Goal: Information Seeking & Learning: Learn about a topic

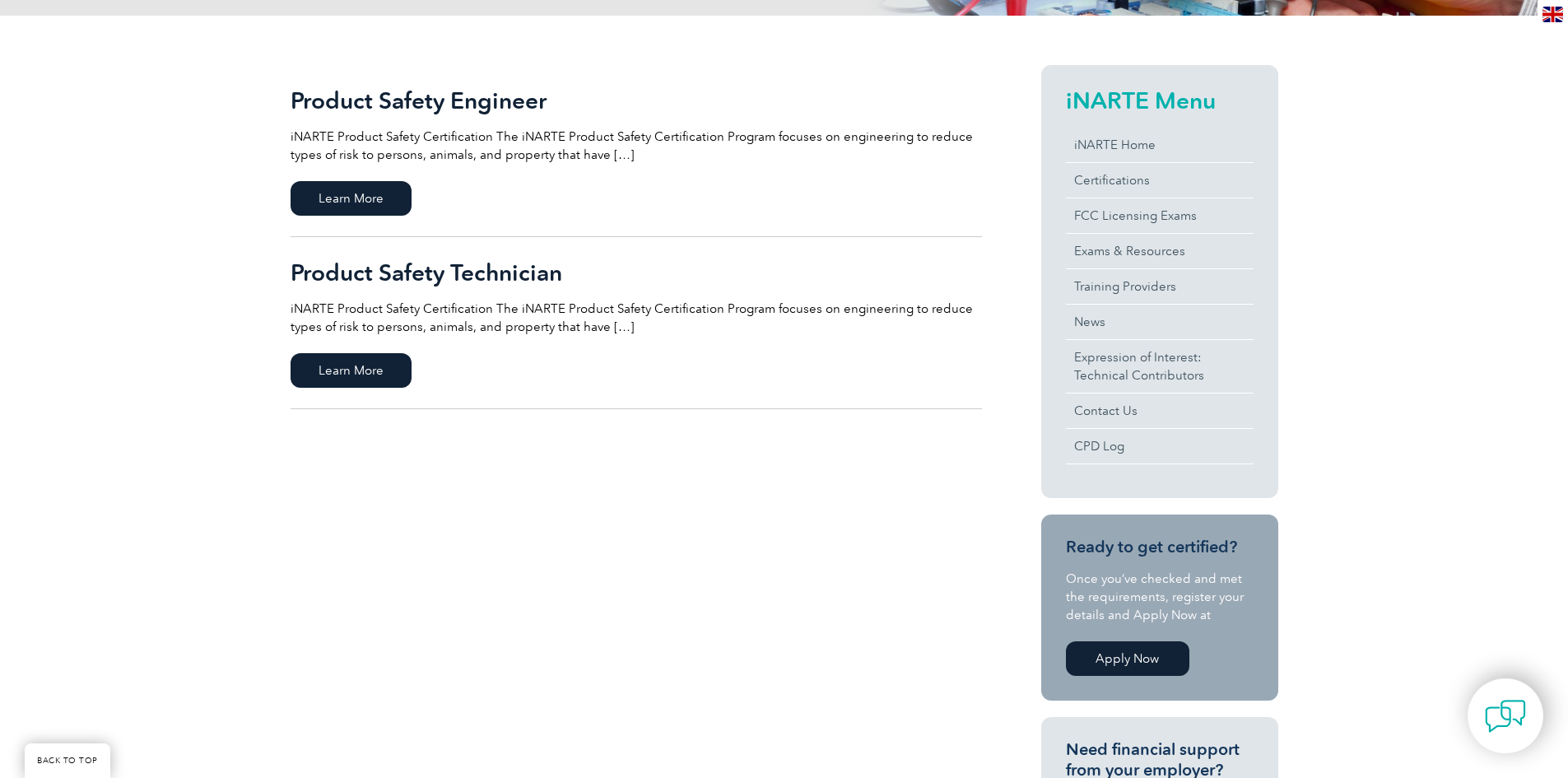
scroll to position [359, 0]
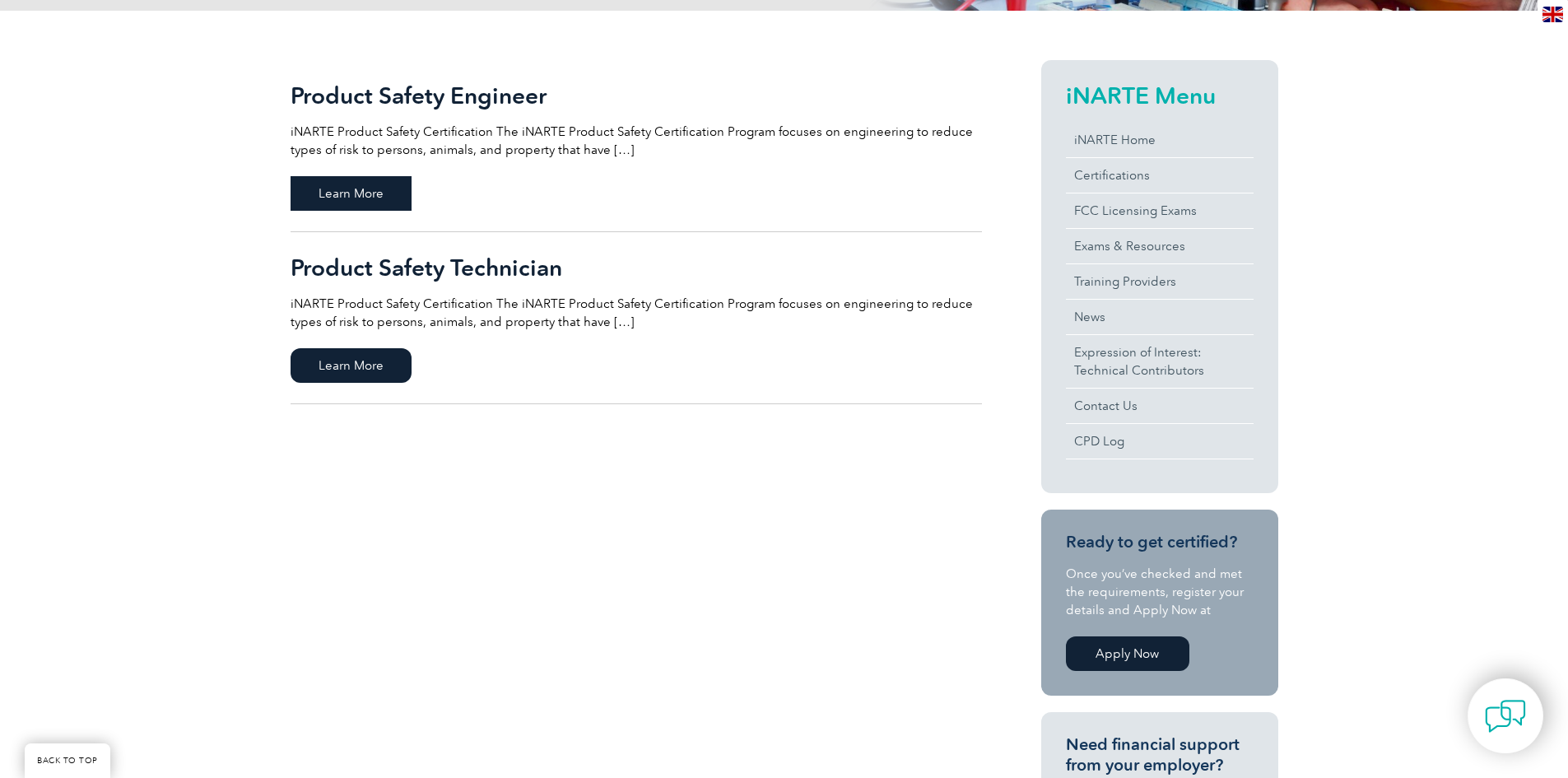
click at [347, 190] on span "Learn More" at bounding box center [351, 193] width 121 height 35
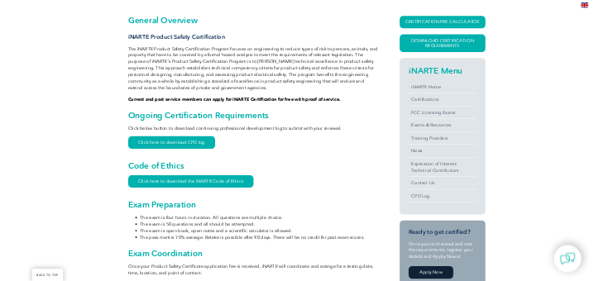
scroll to position [372, 0]
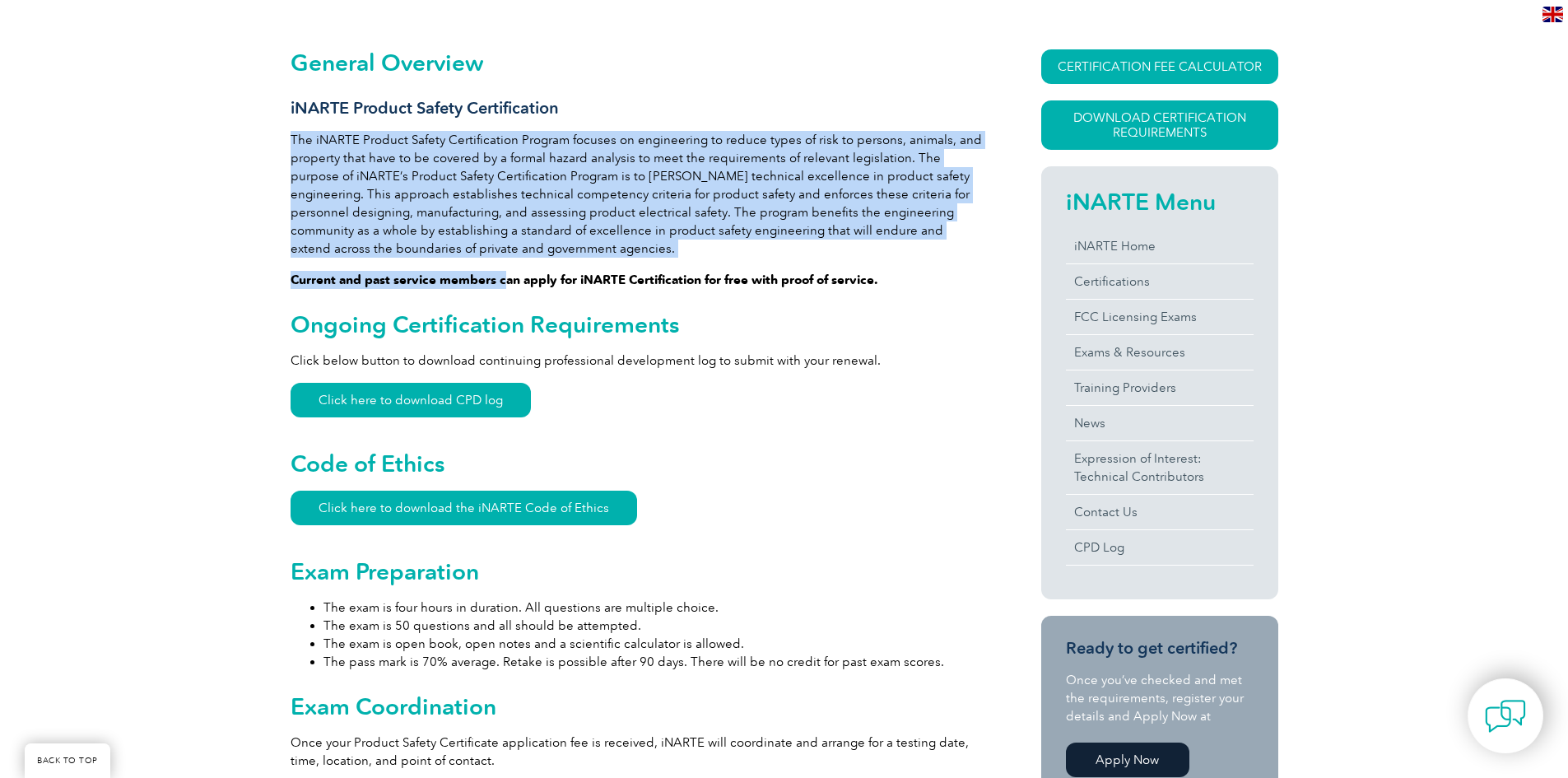
drag, startPoint x: 501, startPoint y: 260, endPoint x: 290, endPoint y: 146, distance: 239.8
copy div "The iNARTE Product Safety Certification Program focuses on engineering to reduc…"
